Goal: Task Accomplishment & Management: Use online tool/utility

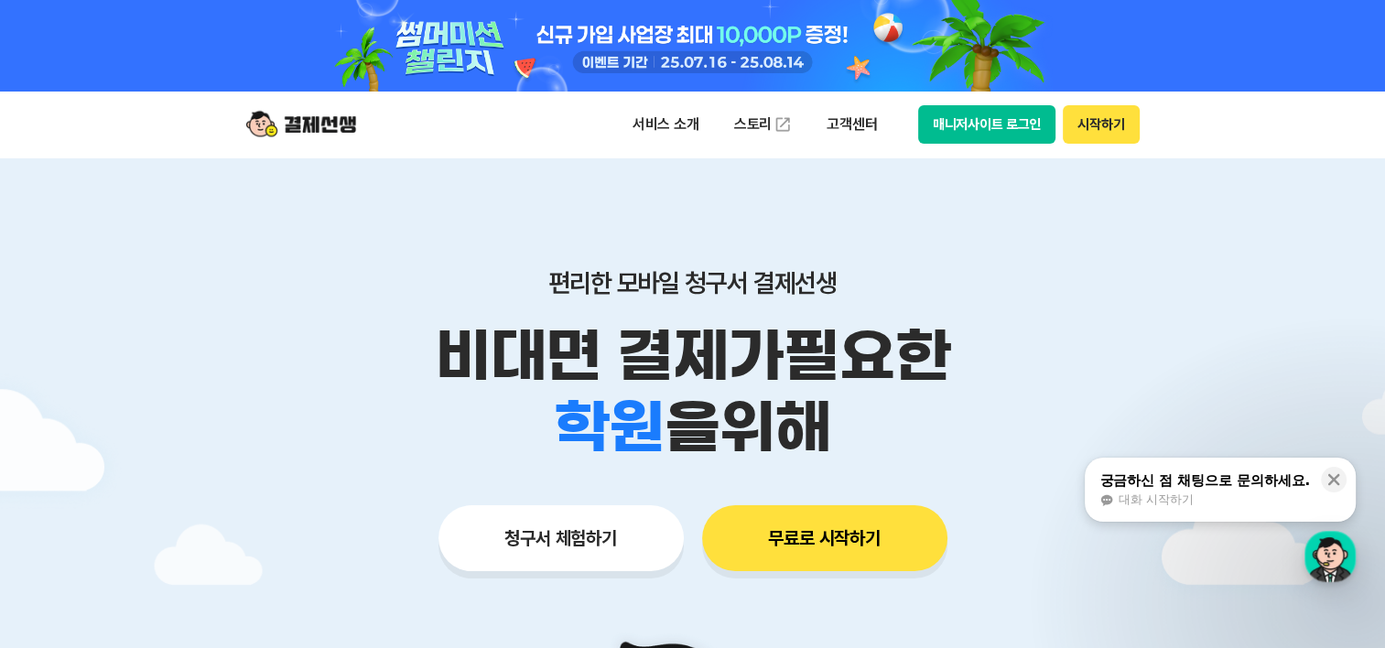
click at [983, 124] on button "매니저사이트 로그인" at bounding box center [987, 124] width 138 height 38
click at [991, 125] on button "매니저사이트 로그인" at bounding box center [987, 124] width 138 height 38
click at [993, 133] on button "매니저사이트 로그인" at bounding box center [987, 124] width 138 height 38
